Goal: Task Accomplishment & Management: Use online tool/utility

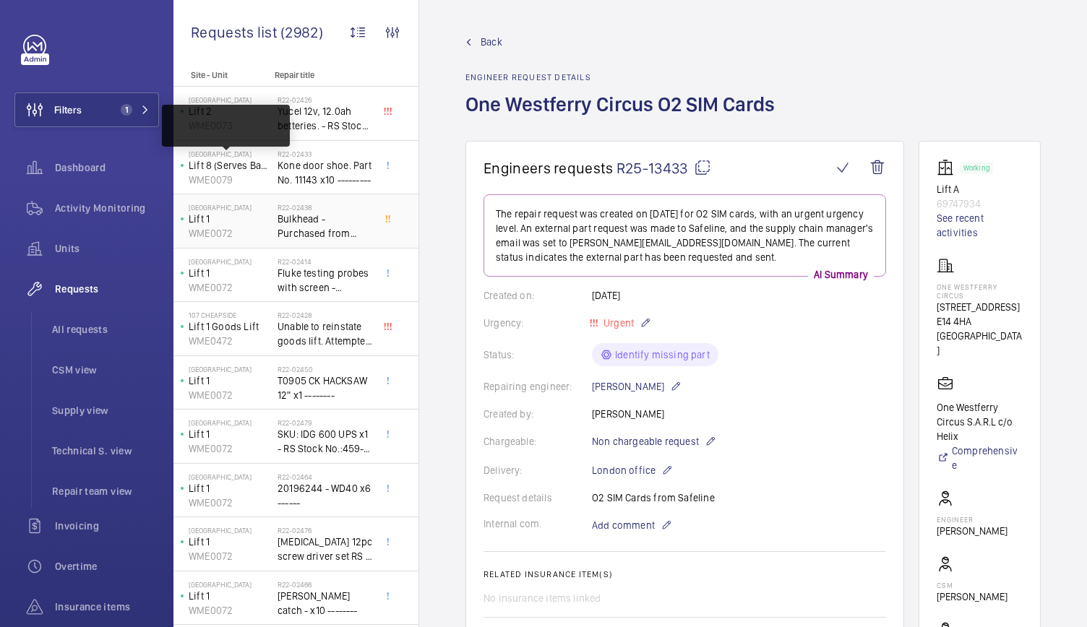
scroll to position [0, 4]
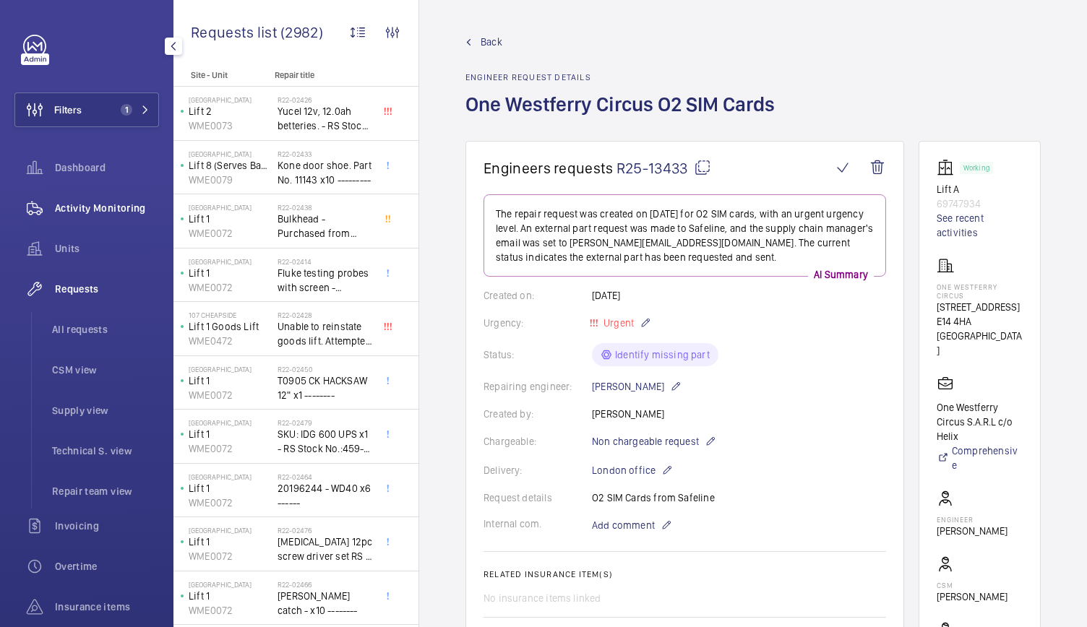
click at [144, 201] on span "Activity Monitoring" at bounding box center [107, 208] width 104 height 14
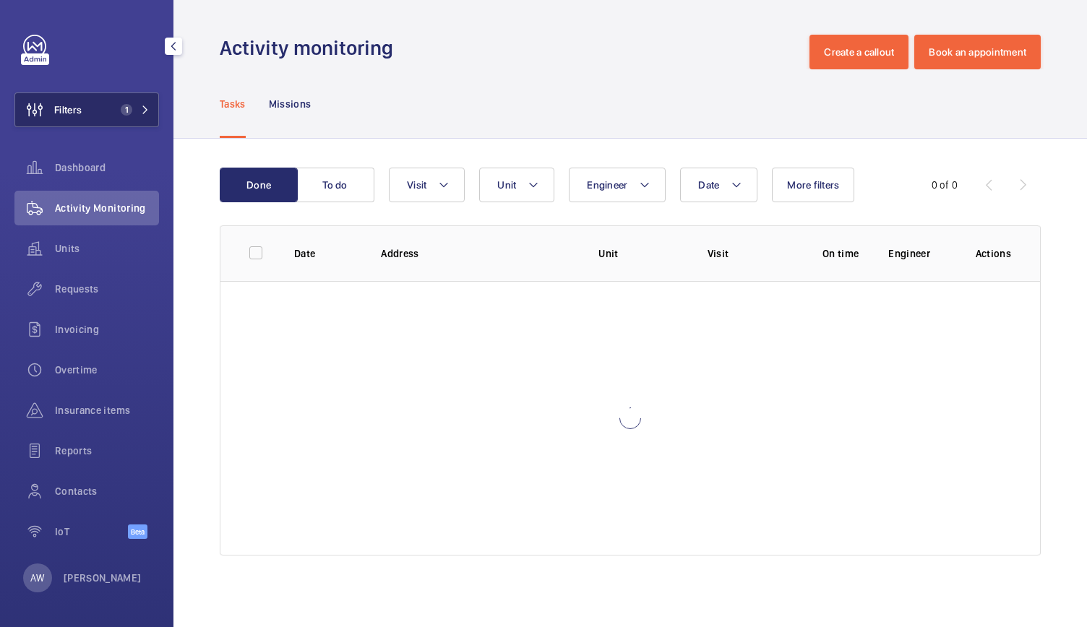
click at [150, 105] on button "Filters 1" at bounding box center [86, 110] width 145 height 35
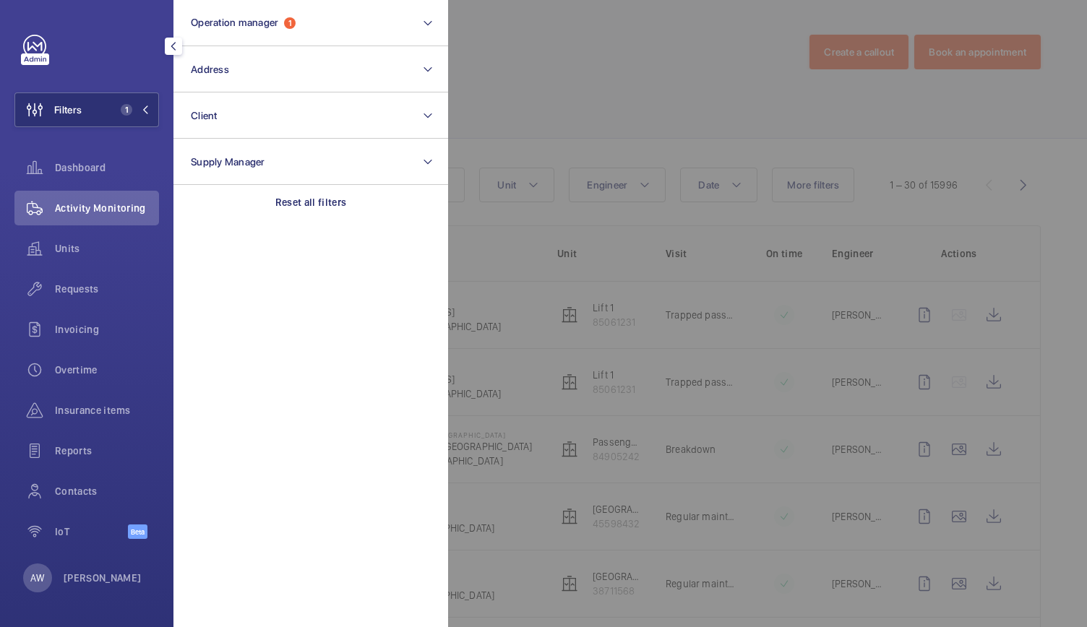
click at [478, 94] on div at bounding box center [991, 313] width 1087 height 627
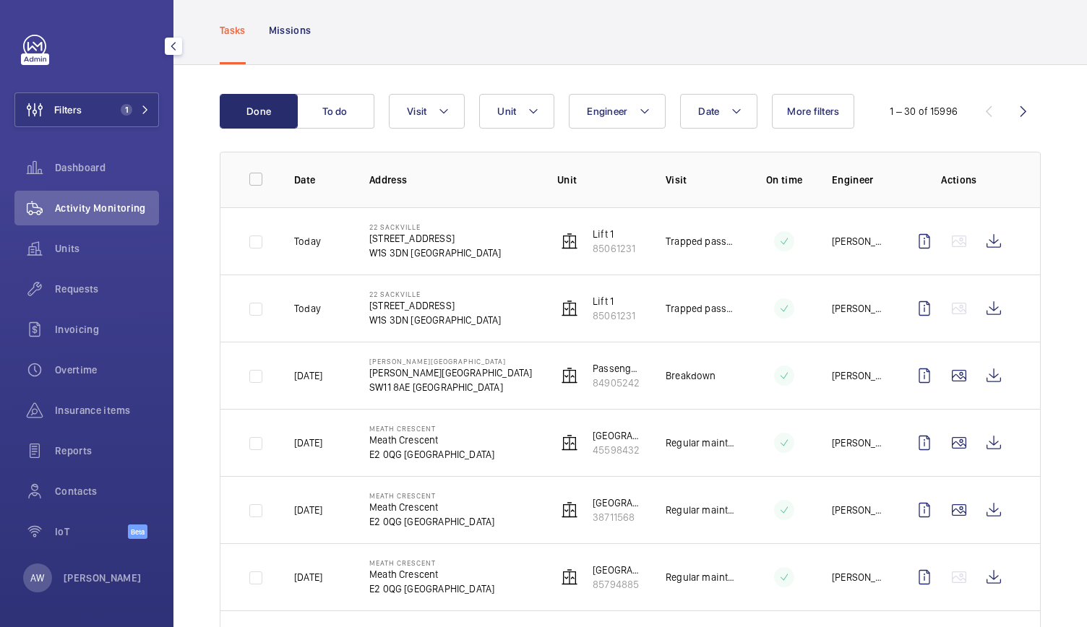
scroll to position [74, 0]
click at [980, 314] on wm-front-icon-button at bounding box center [993, 308] width 35 height 35
click at [982, 240] on wm-front-icon-button at bounding box center [993, 240] width 35 height 35
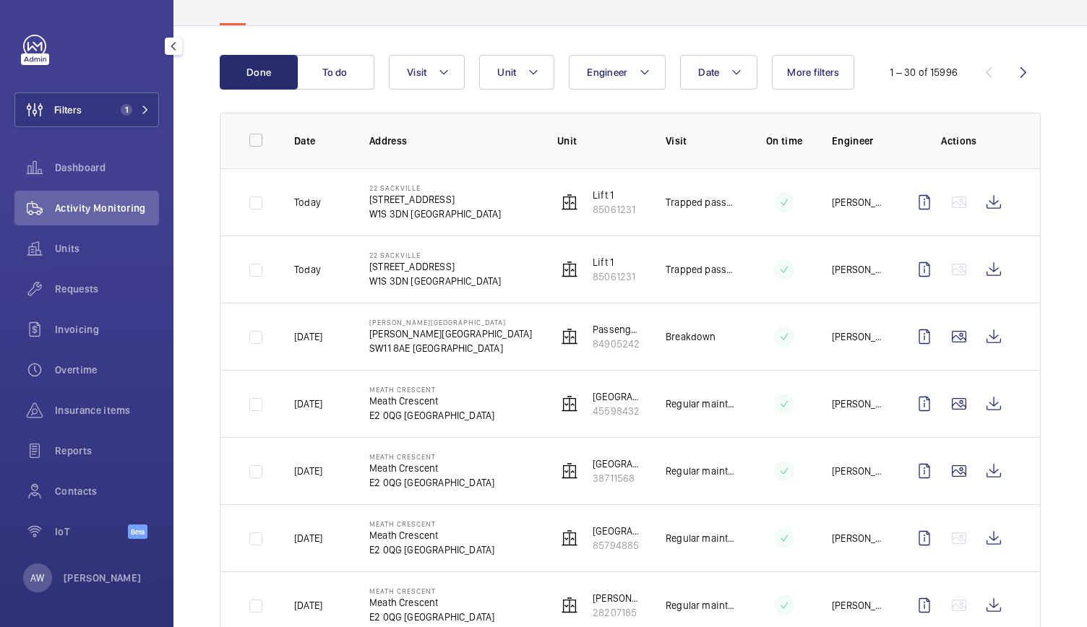
scroll to position [113, 0]
click at [980, 400] on wm-front-icon-button at bounding box center [993, 403] width 35 height 35
click at [409, 85] on button "Visit" at bounding box center [427, 71] width 76 height 35
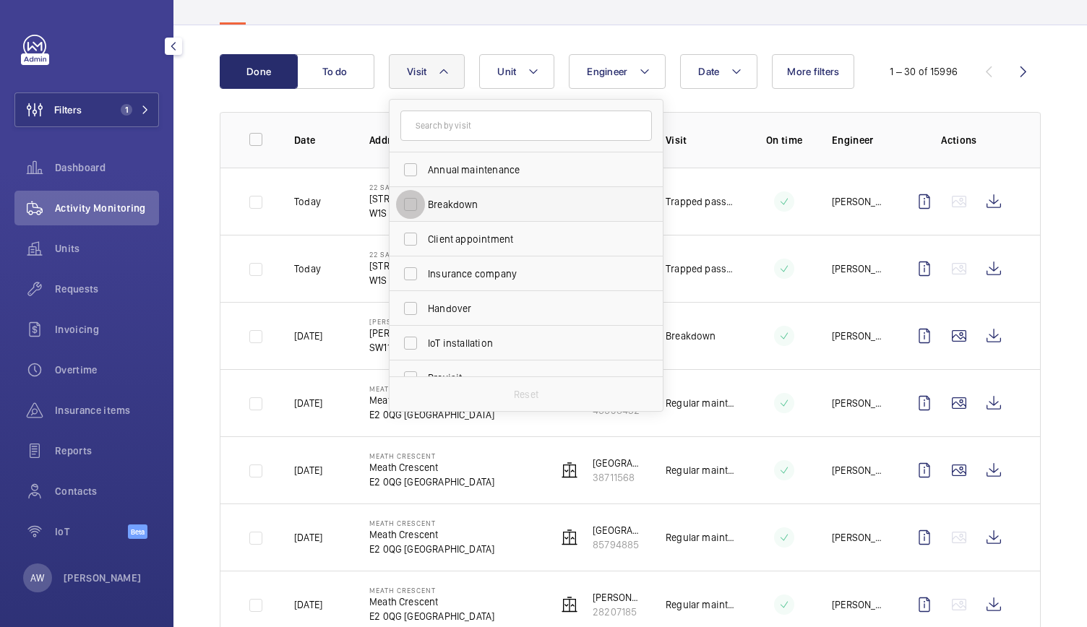
click at [421, 199] on input "Breakdown" at bounding box center [410, 204] width 29 height 29
checkbox input "true"
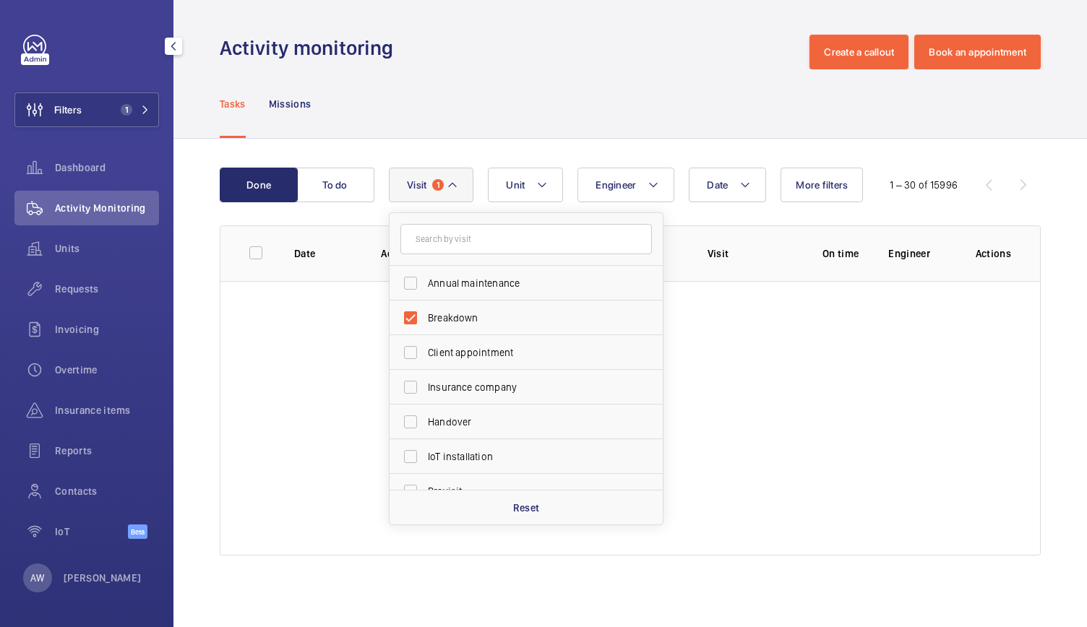
click at [509, 59] on div "Activity monitoring Create a callout Book an appointment" at bounding box center [630, 52] width 821 height 35
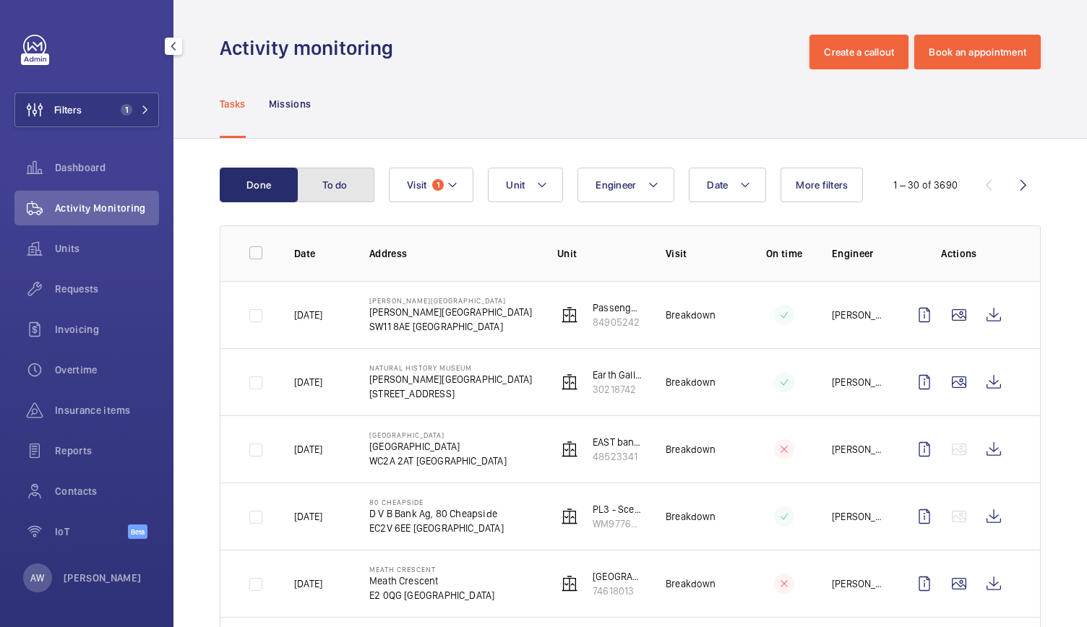
click at [360, 176] on button "To do" at bounding box center [335, 185] width 78 height 35
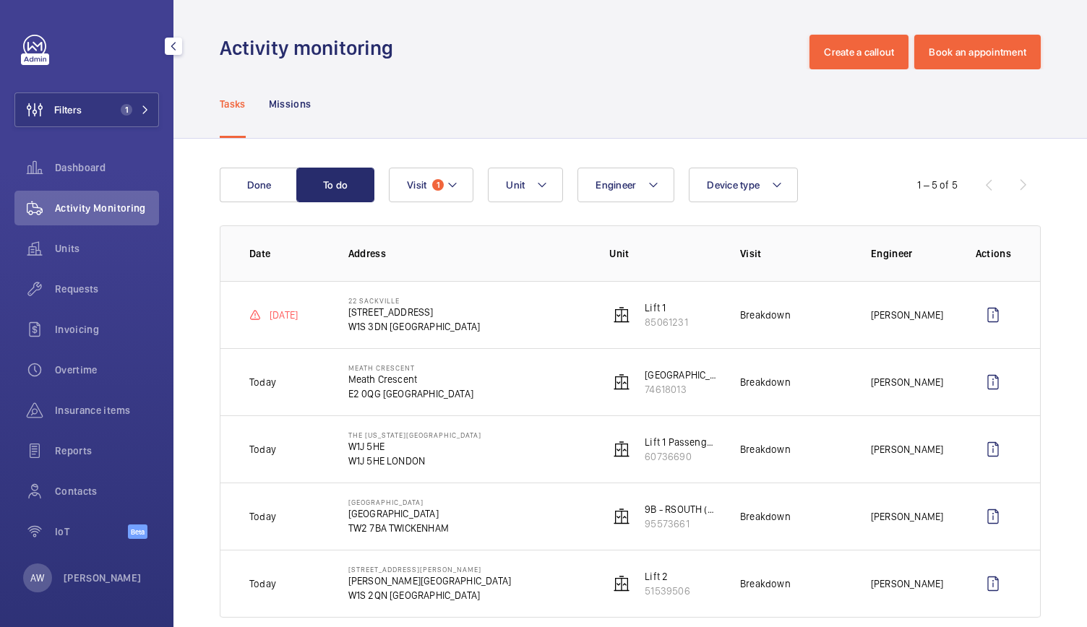
scroll to position [23, 0]
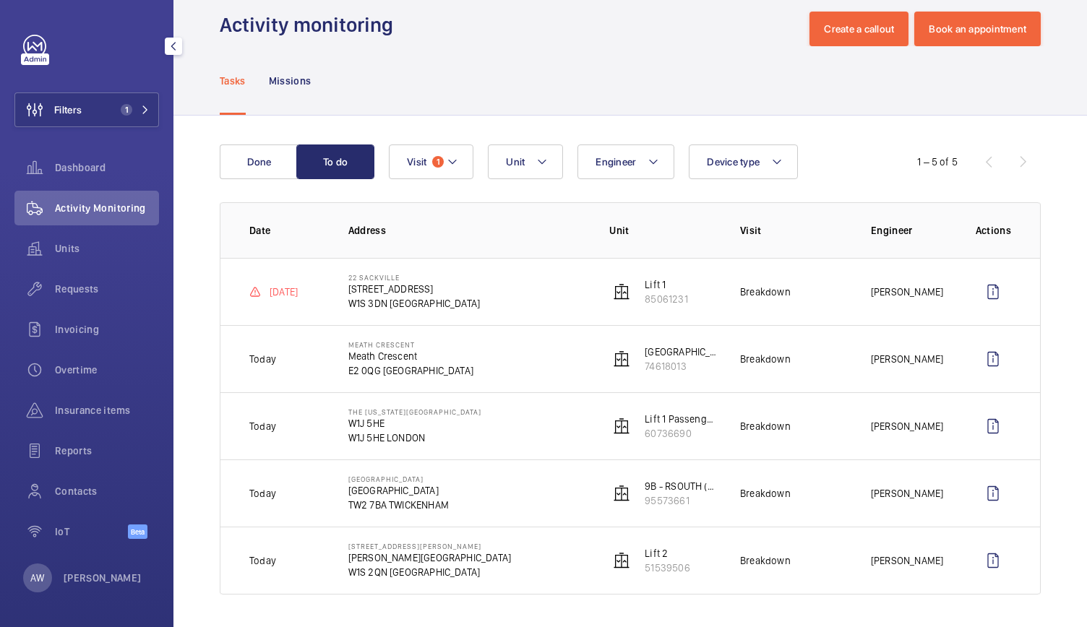
click at [479, 553] on td "[STREET_ADDRESS][PERSON_NAME][PERSON_NAME]" at bounding box center [456, 561] width 262 height 68
click at [981, 564] on wm-front-icon-button at bounding box center [993, 561] width 35 height 35
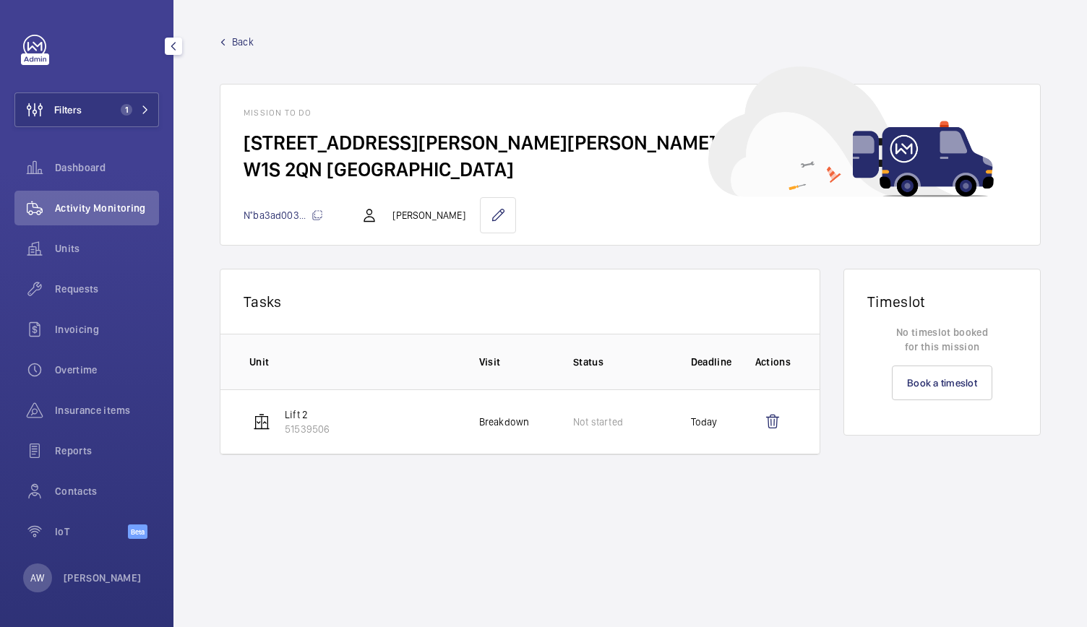
click at [239, 40] on span "Back" at bounding box center [243, 42] width 22 height 14
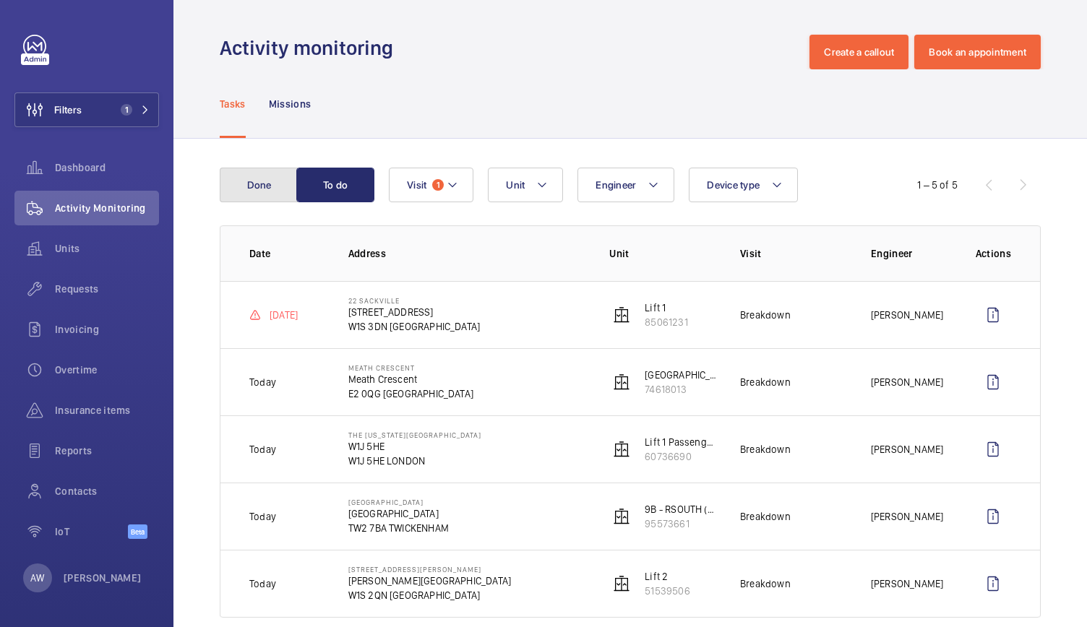
click at [265, 176] on button "Done" at bounding box center [259, 185] width 78 height 35
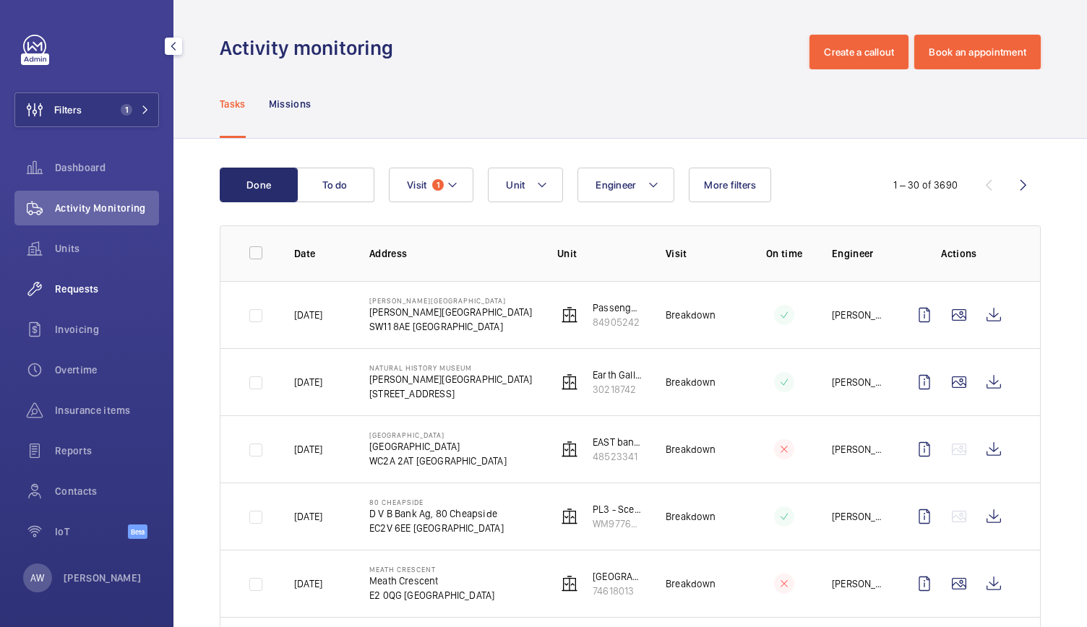
click at [87, 285] on span "Requests" at bounding box center [107, 289] width 104 height 14
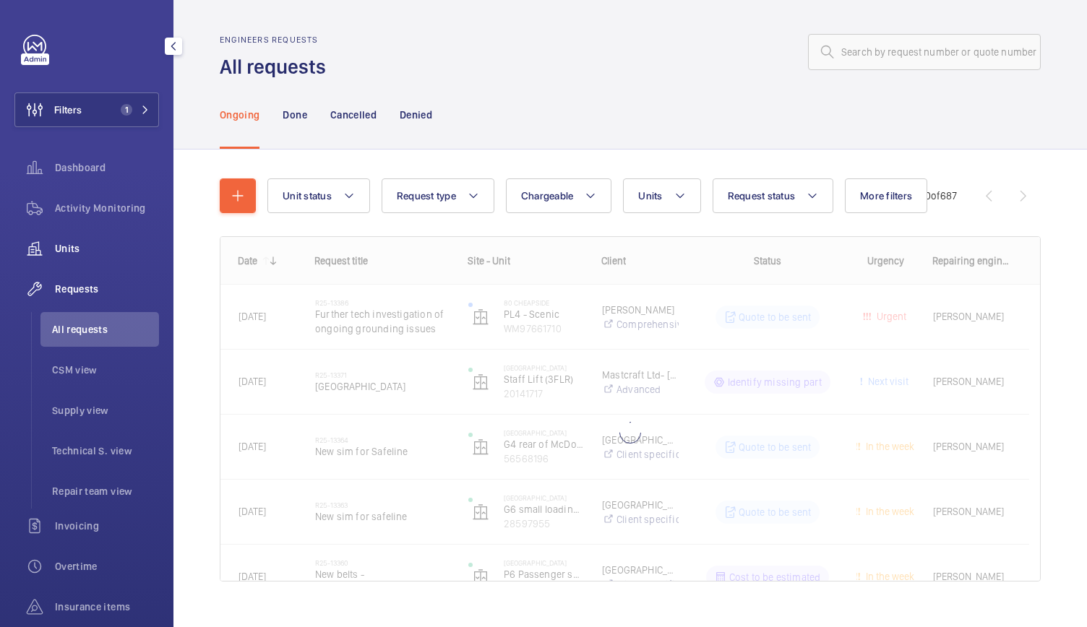
click at [66, 244] on span "Units" at bounding box center [107, 248] width 104 height 14
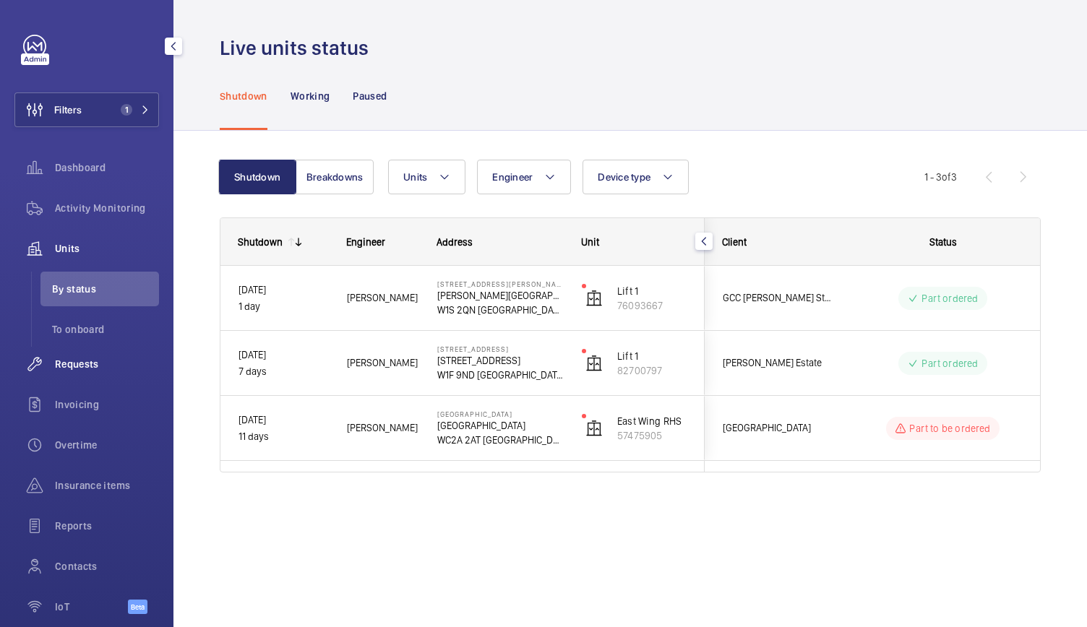
click at [70, 361] on span "Requests" at bounding box center [107, 364] width 104 height 14
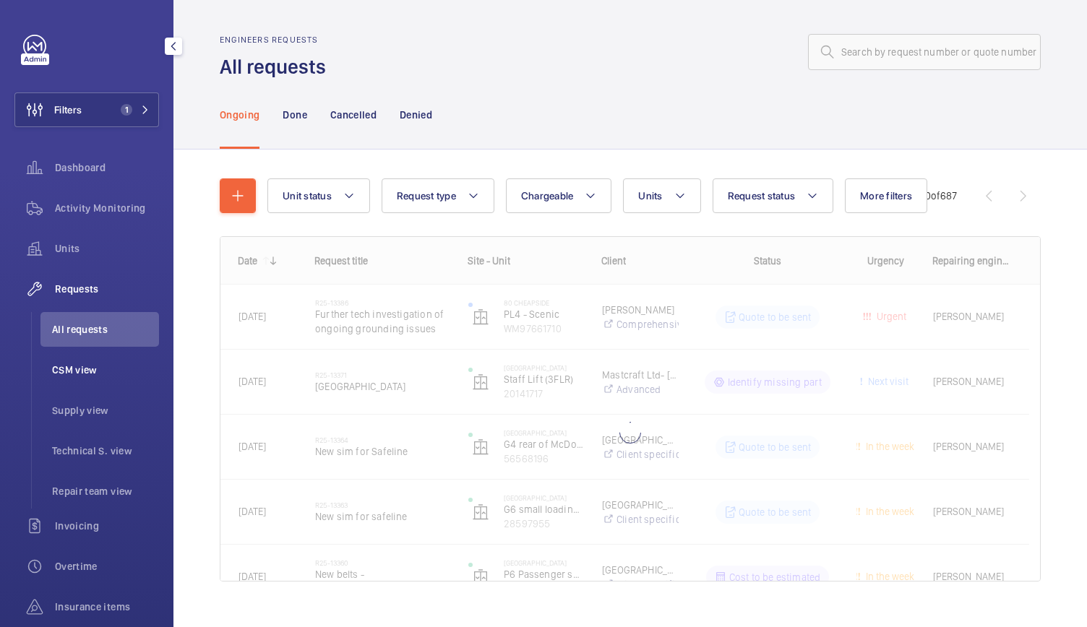
click at [72, 374] on span "CSM view" at bounding box center [105, 370] width 107 height 14
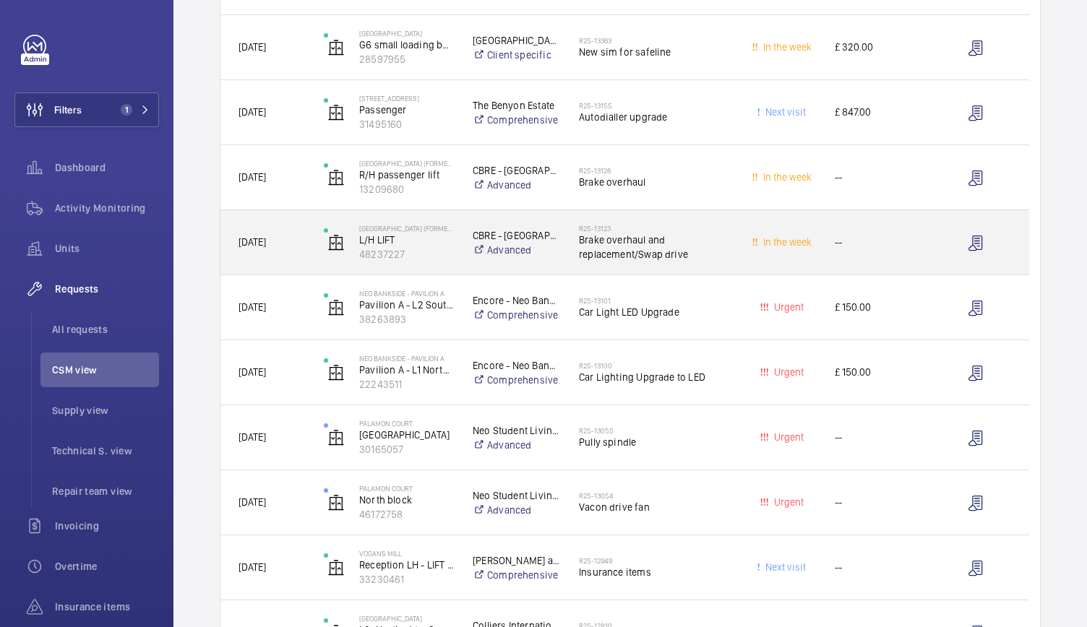
scroll to position [404, 0]
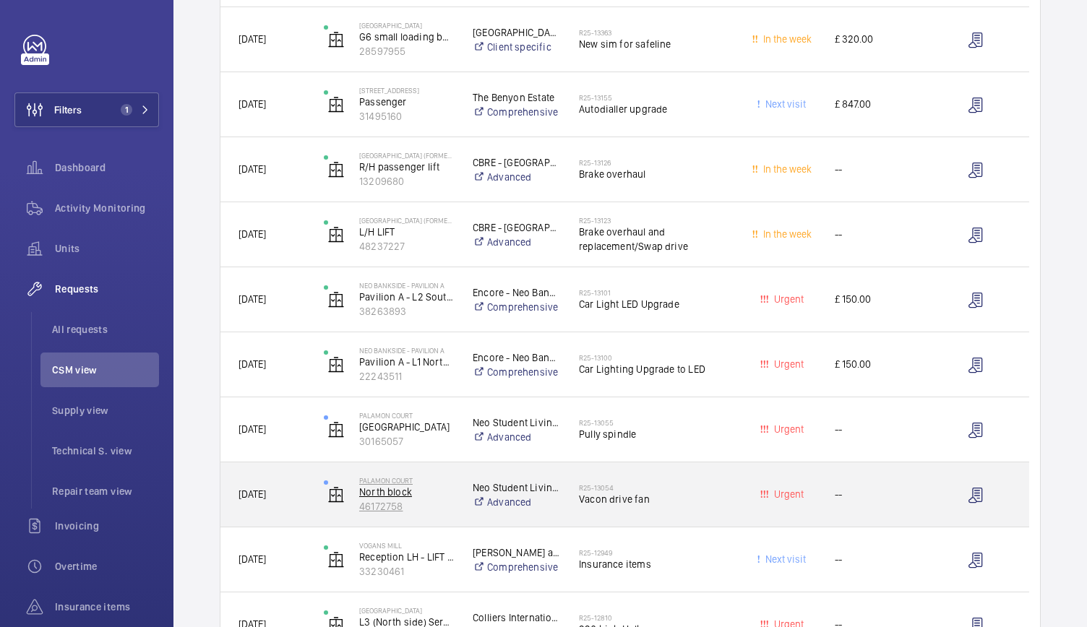
click at [451, 511] on p "46172758" at bounding box center [406, 506] width 95 height 14
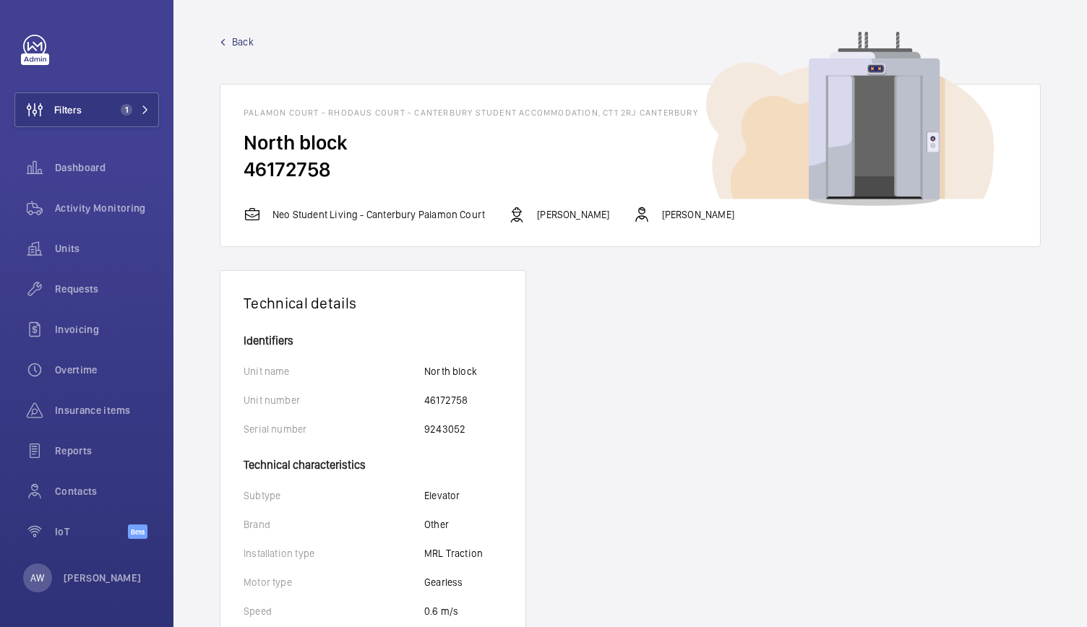
click at [238, 39] on span "Back" at bounding box center [243, 42] width 22 height 14
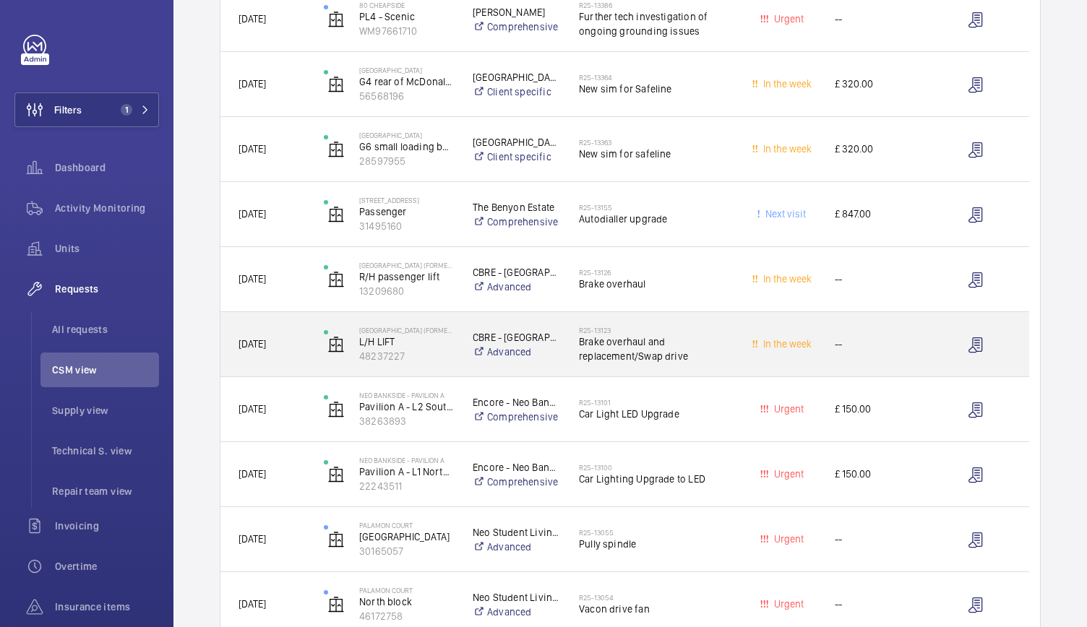
scroll to position [327, 0]
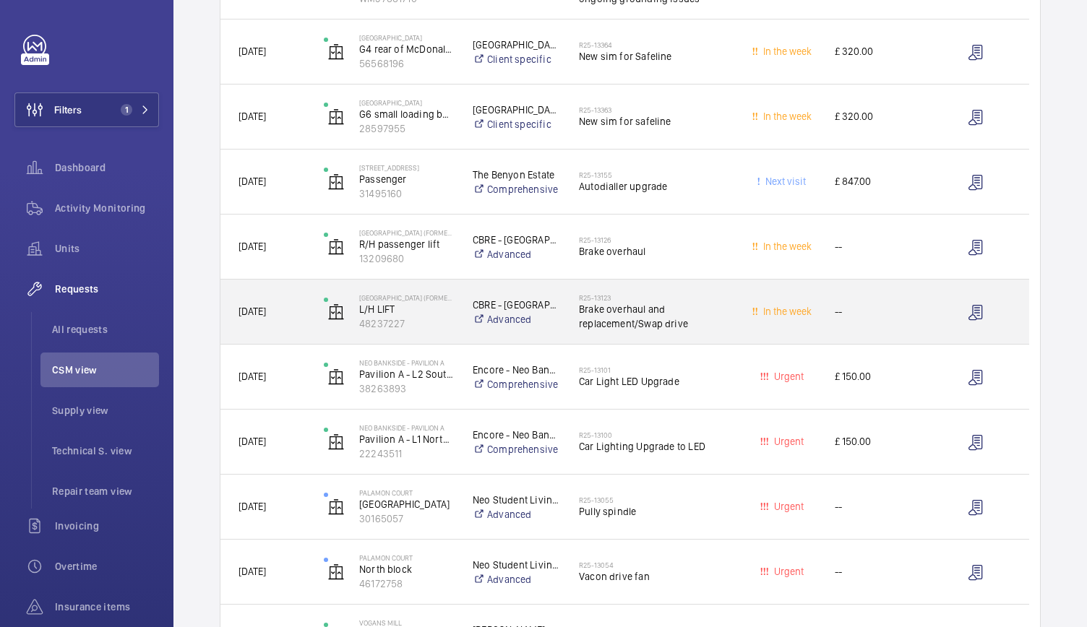
click at [329, 325] on wm-front-device-cell "[GEOGRAPHIC_DATA] (formerly Marriot) L/H LIFT 48237227" at bounding box center [389, 312] width 130 height 36
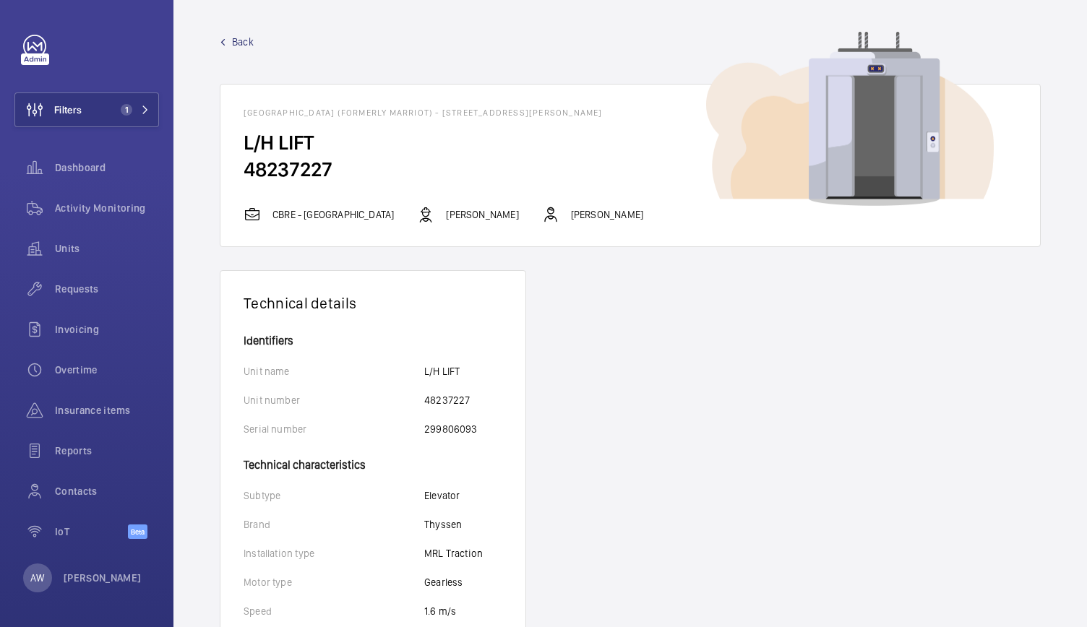
click at [243, 41] on span "Back" at bounding box center [243, 42] width 22 height 14
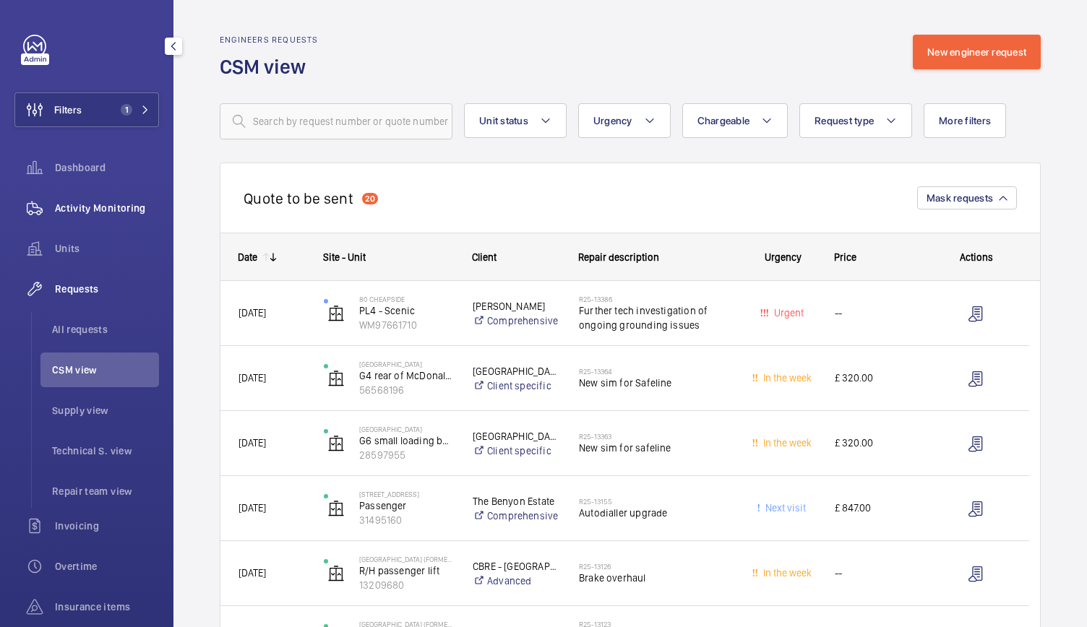
click at [88, 191] on div "Activity Monitoring" at bounding box center [86, 208] width 145 height 35
